Goal: Find specific page/section: Find specific page/section

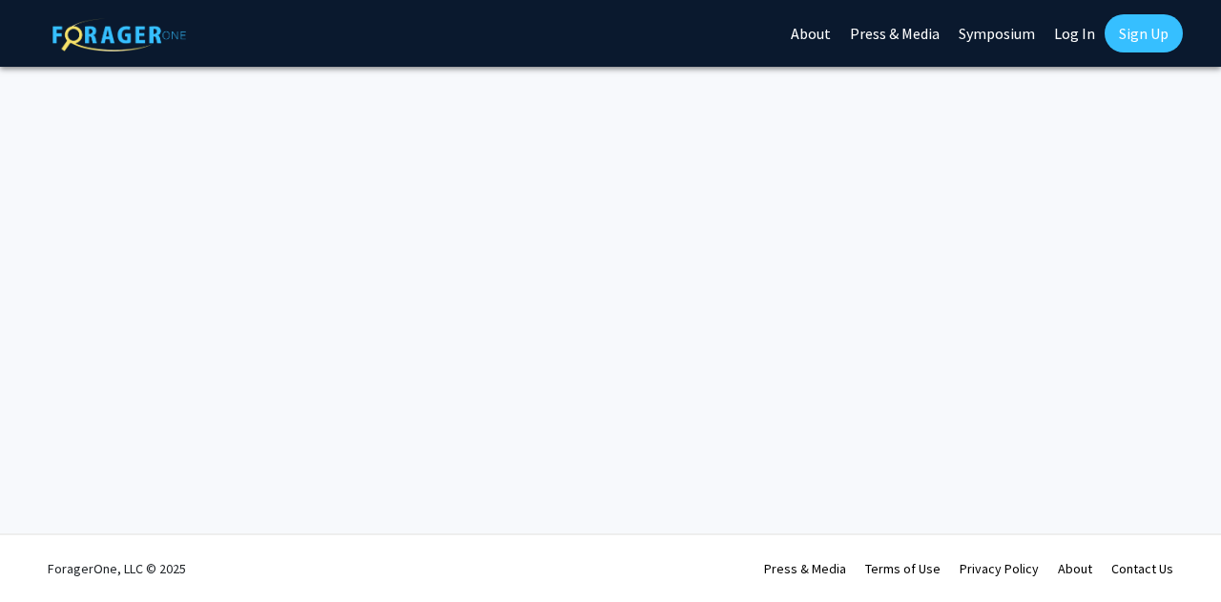
click at [1220, 454] on div "Skip navigation About Press & Media Symposium Log In Sign Up Complete your prof…" at bounding box center [610, 301] width 1221 height 602
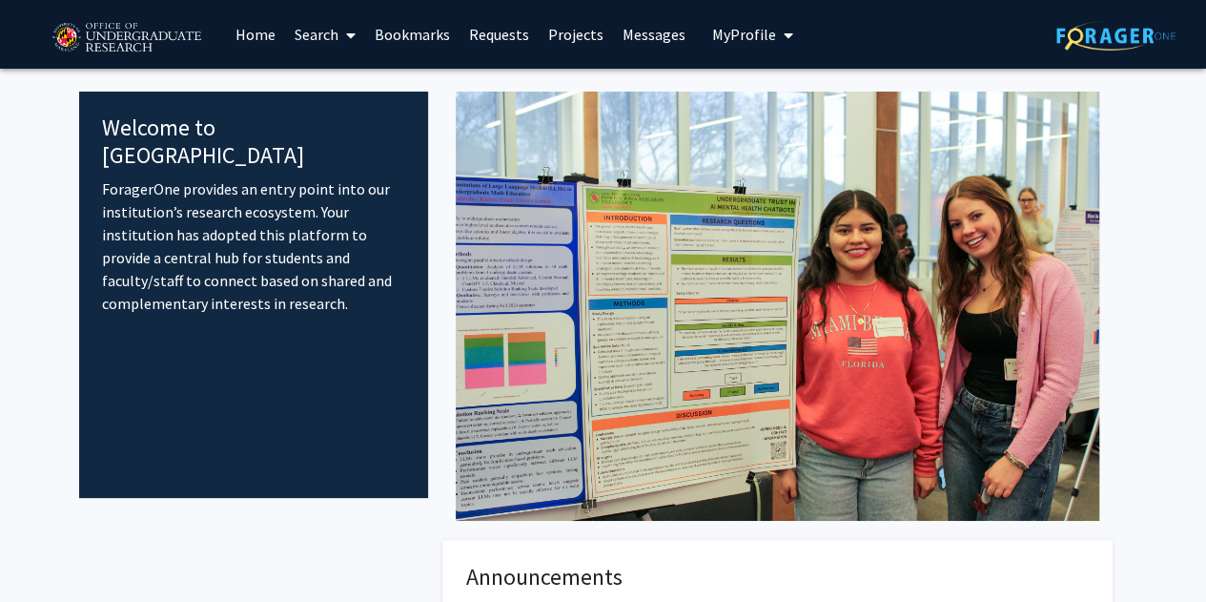
click at [763, 40] on span "My Profile" at bounding box center [744, 34] width 64 height 19
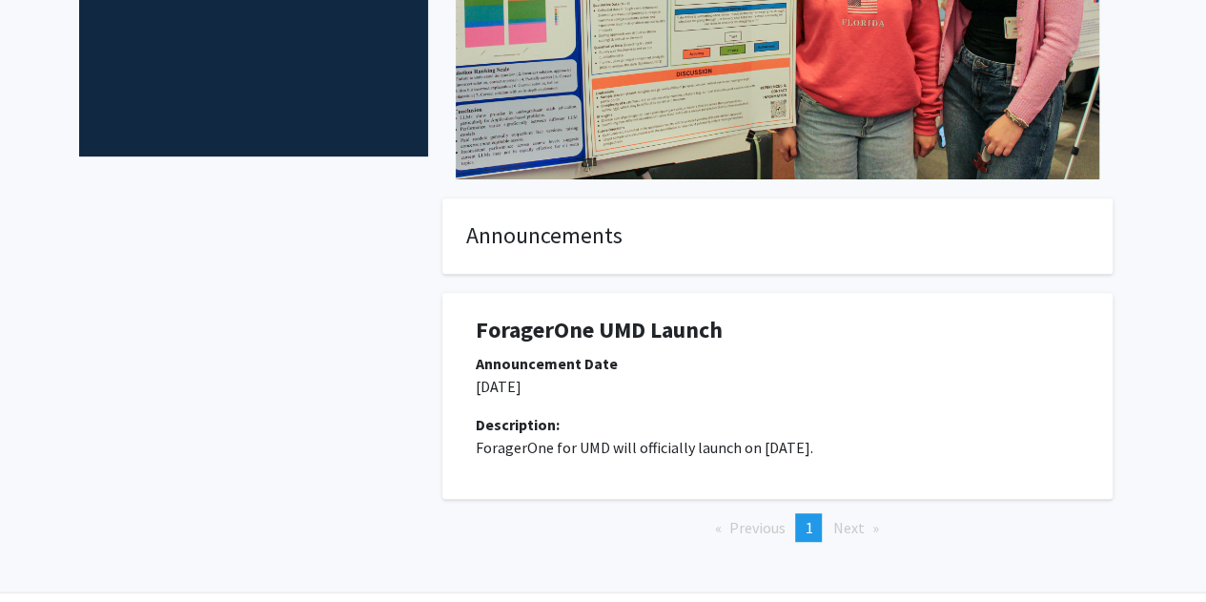
scroll to position [399, 0]
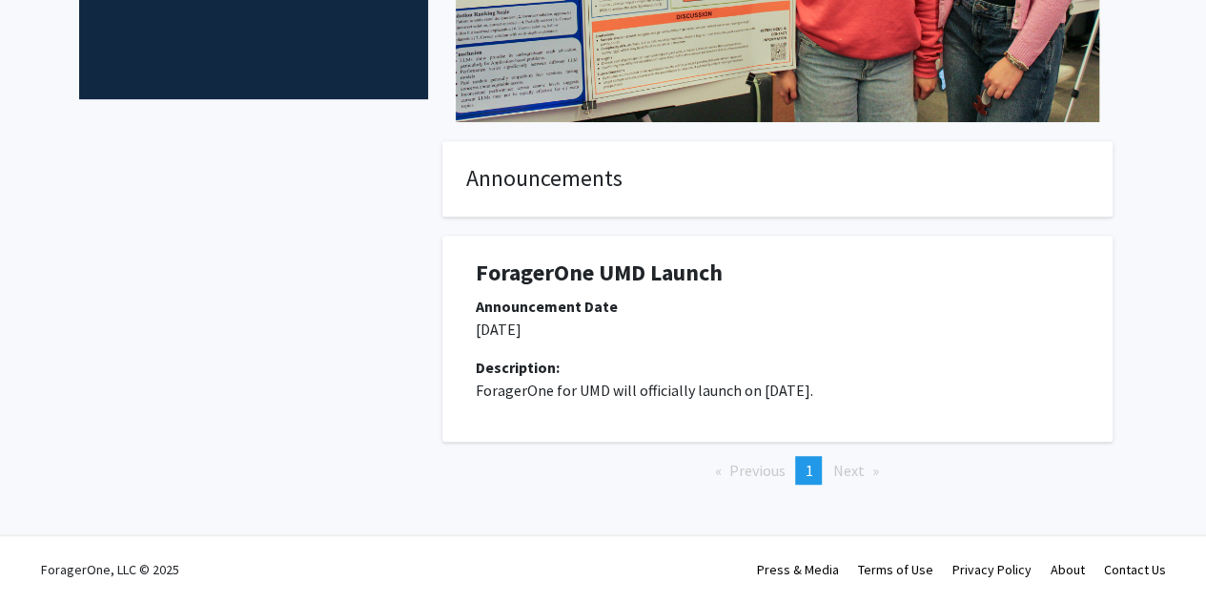
click at [592, 308] on div "Announcement Date" at bounding box center [778, 306] width 604 height 23
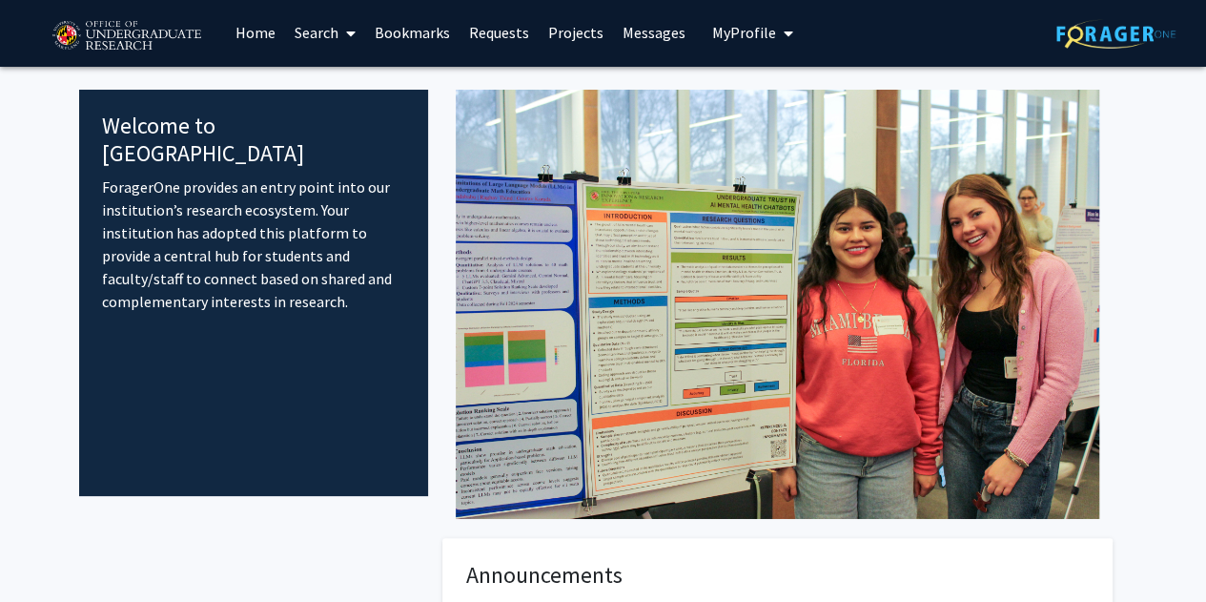
scroll to position [0, 0]
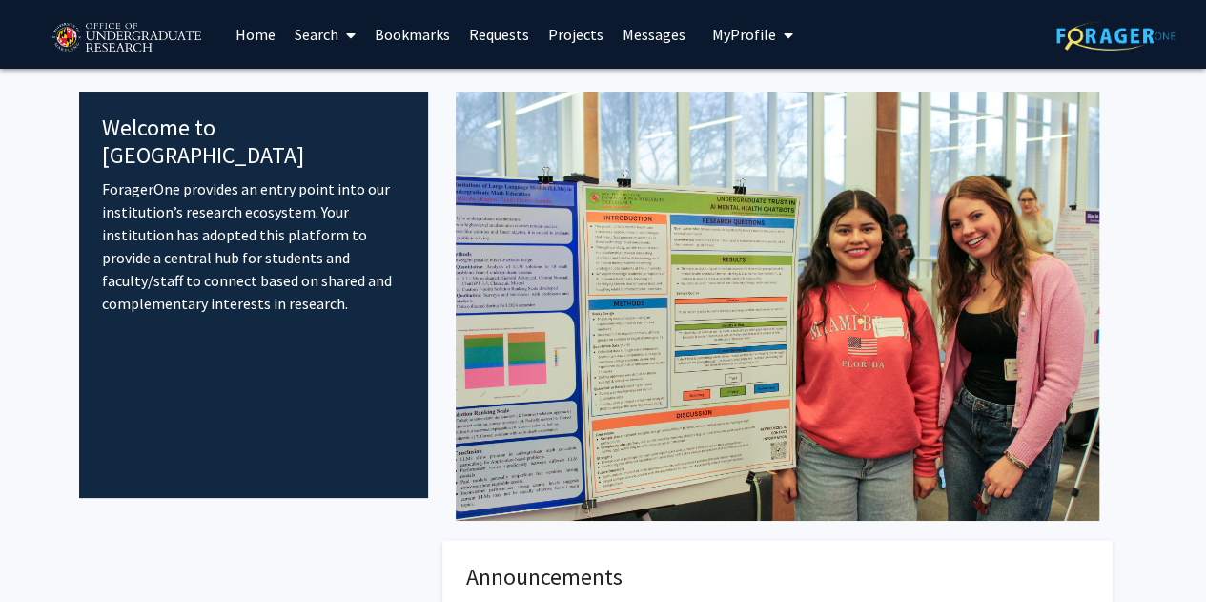
click at [338, 43] on link "Search" at bounding box center [325, 34] width 80 height 67
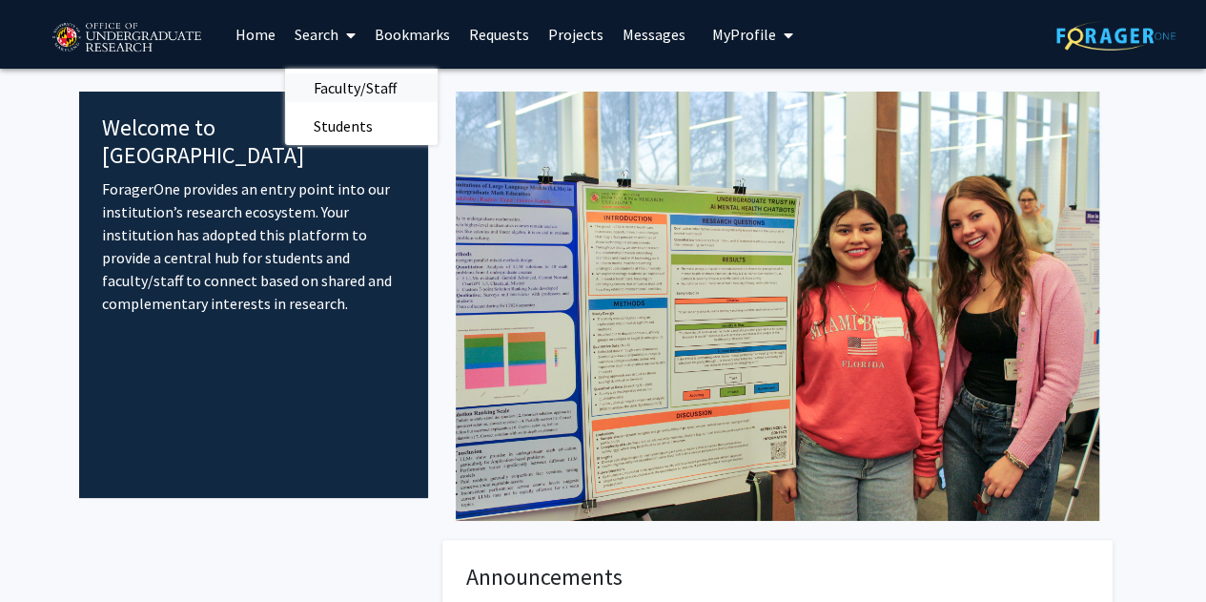
click at [360, 91] on span "Faculty/Staff" at bounding box center [355, 88] width 140 height 38
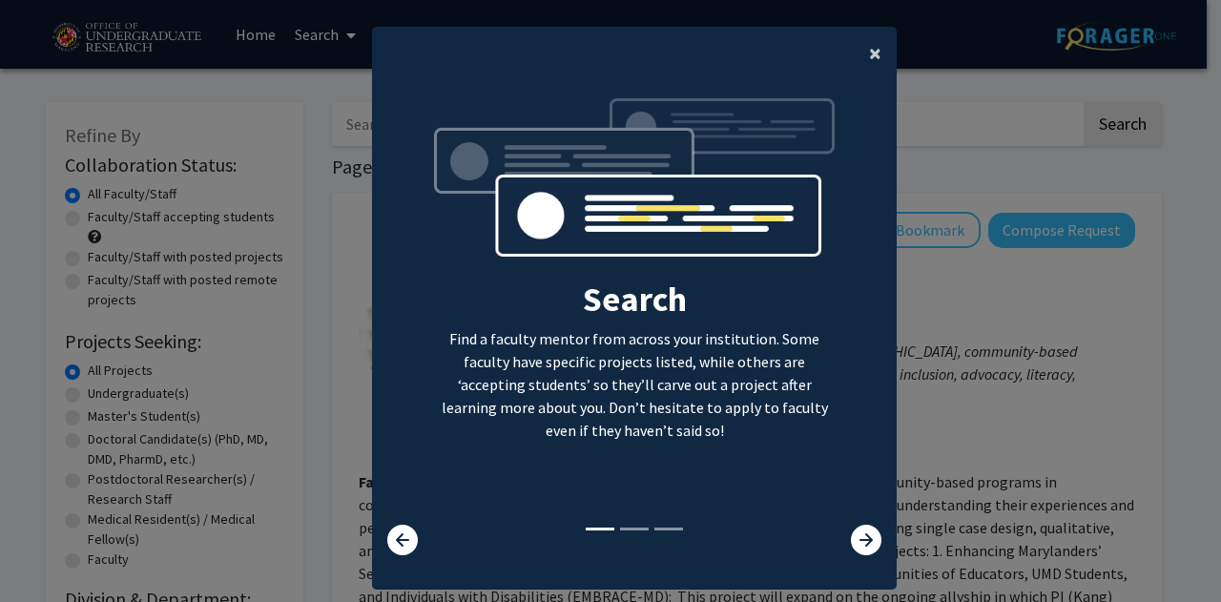
click at [869, 55] on span "×" at bounding box center [875, 53] width 12 height 30
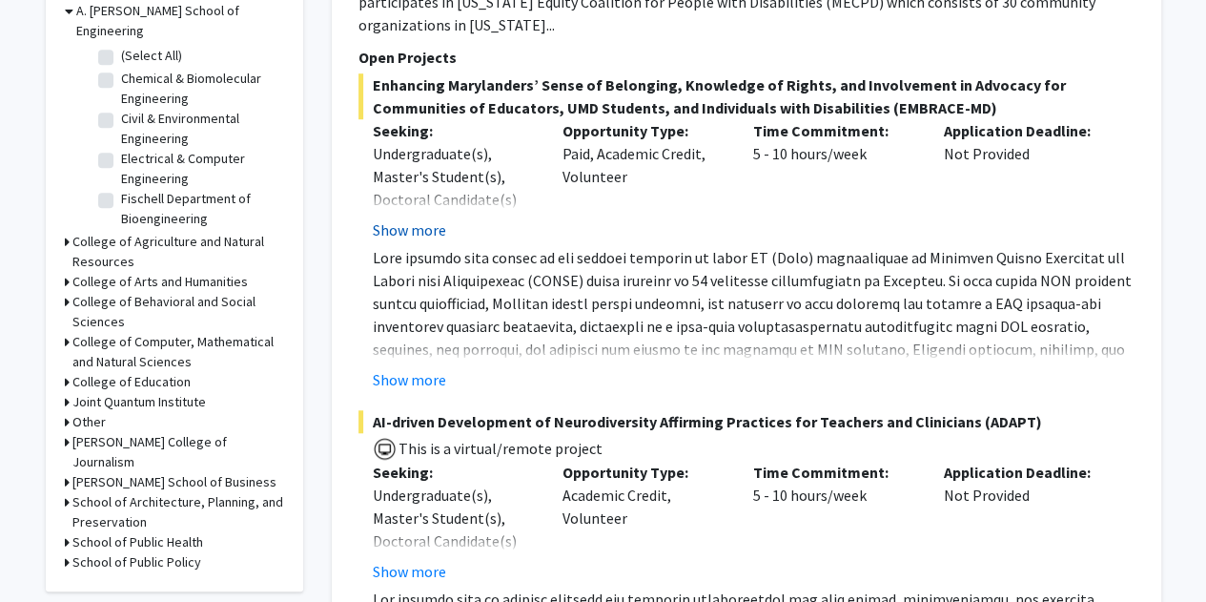
scroll to position [621, 0]
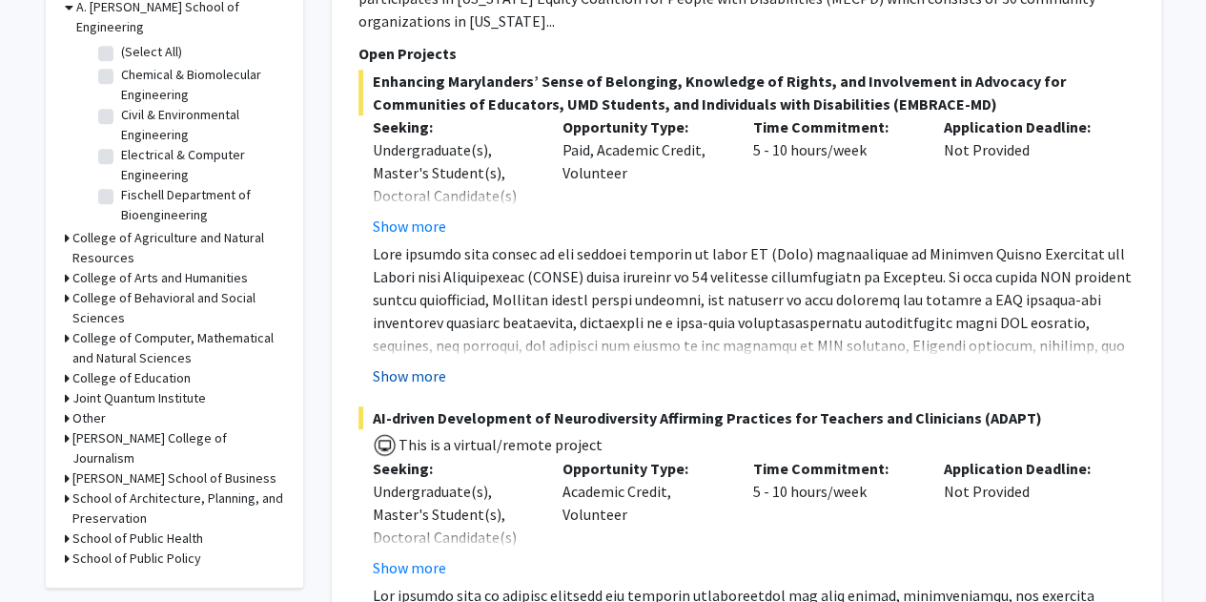
click at [421, 379] on button "Show more" at bounding box center [409, 375] width 73 height 23
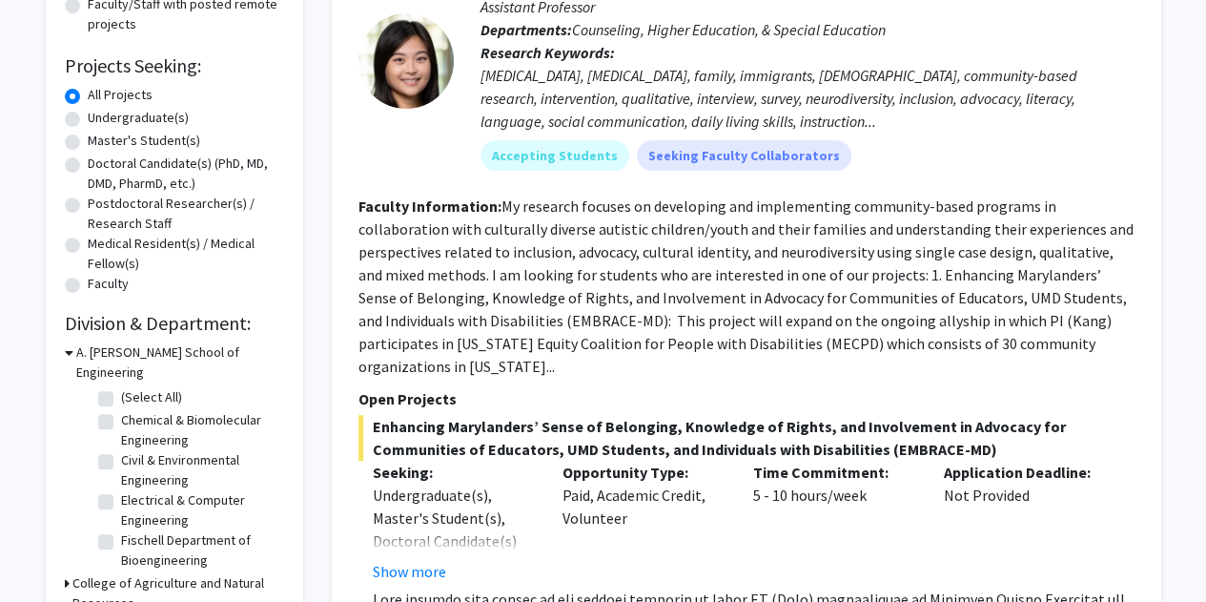
scroll to position [275, 0]
